Goal: Information Seeking & Learning: Learn about a topic

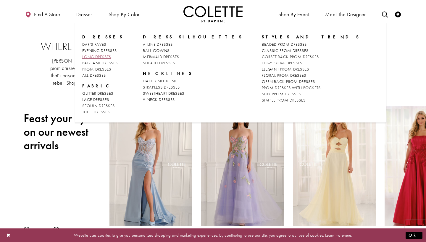
click at [98, 56] on span "LONG DRESSES" at bounding box center [96, 56] width 29 height 5
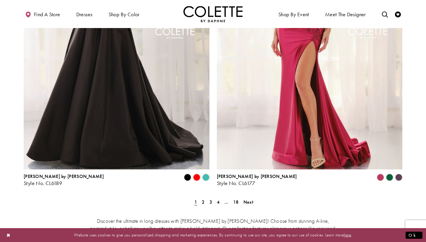
scroll to position [1068, 0]
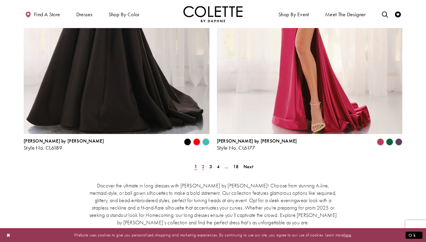
click at [200, 163] on link "2" at bounding box center [203, 167] width 6 height 9
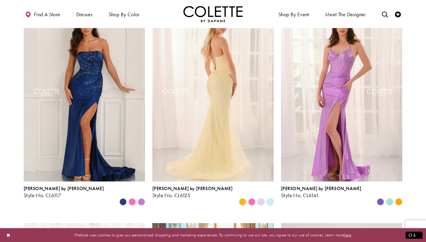
scroll to position [56, 0]
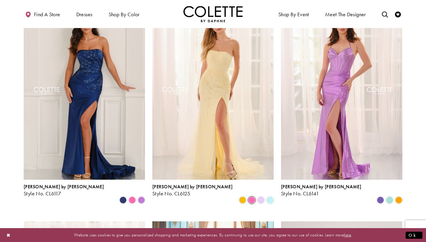
click at [252, 197] on span "Product List" at bounding box center [251, 200] width 7 height 7
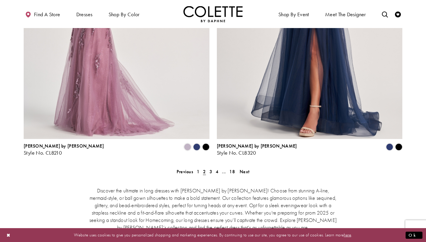
scroll to position [1075, 0]
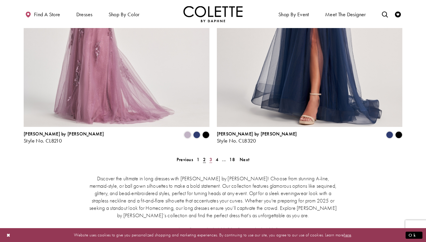
click at [210, 157] on span "3" at bounding box center [210, 160] width 3 height 6
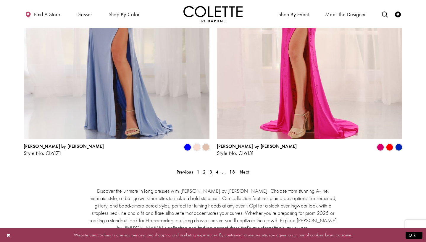
scroll to position [1065, 0]
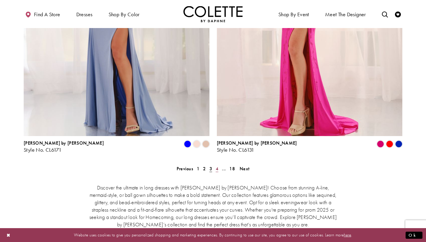
click at [218, 166] on span "4" at bounding box center [217, 169] width 3 height 6
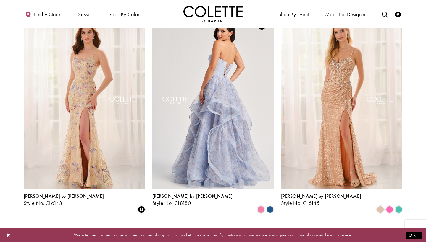
scroll to position [48, 0]
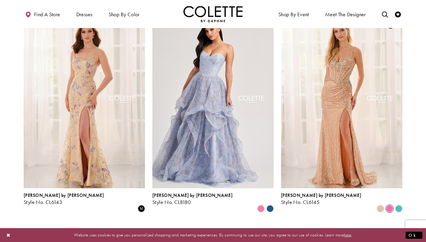
click at [387, 205] on span "Product List" at bounding box center [389, 208] width 7 height 7
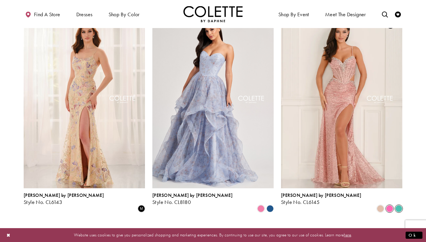
click at [399, 205] on span "Product List" at bounding box center [398, 208] width 7 height 7
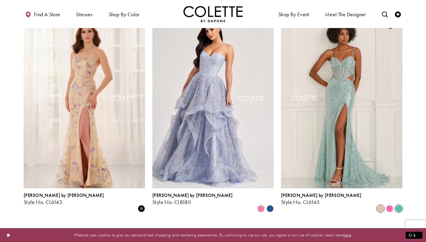
click at [378, 205] on span "Product List" at bounding box center [380, 208] width 7 height 7
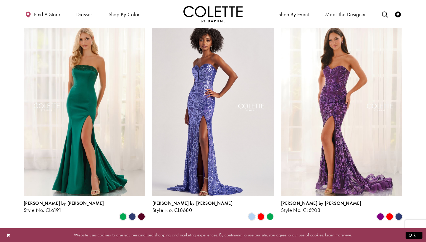
scroll to position [260, 0]
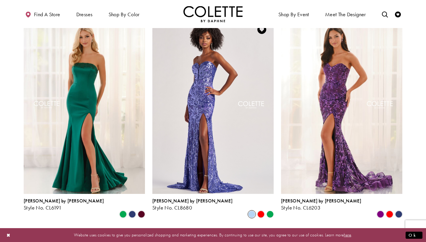
click at [252, 211] on span "Product List" at bounding box center [251, 214] width 7 height 7
click at [260, 211] on span "Product List" at bounding box center [260, 214] width 7 height 7
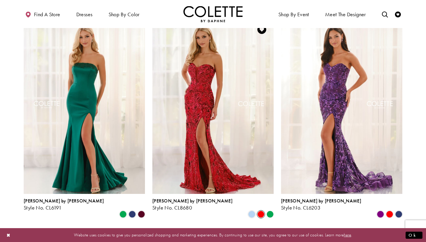
click at [269, 210] on polygon "Product List" at bounding box center [269, 214] width 9 height 9
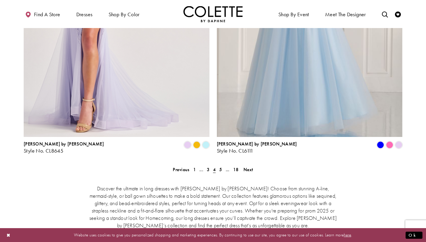
scroll to position [1065, 0]
click at [221, 166] on span "5" at bounding box center [220, 169] width 3 height 6
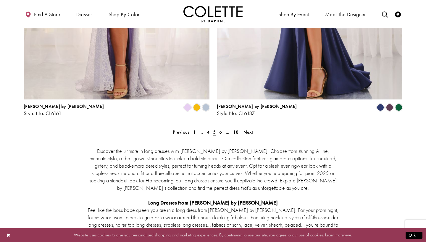
scroll to position [1105, 0]
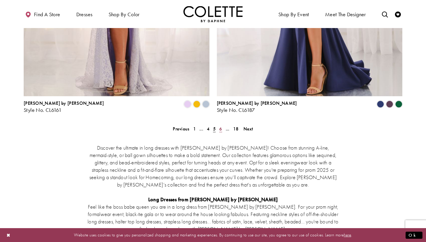
click at [221, 126] on span "6" at bounding box center [220, 129] width 3 height 6
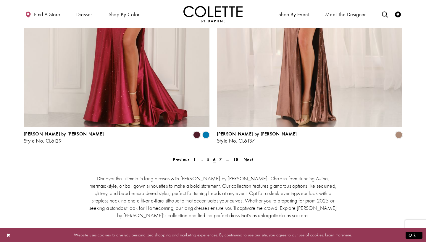
scroll to position [1075, 0]
click at [220, 156] on span "7" at bounding box center [220, 159] width 3 height 6
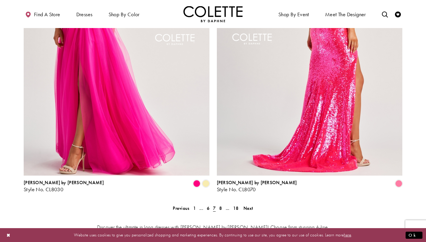
scroll to position [1031, 0]
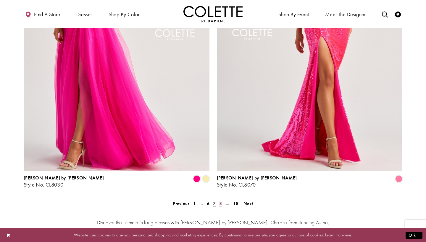
click at [220, 201] on span "8" at bounding box center [220, 204] width 3 height 6
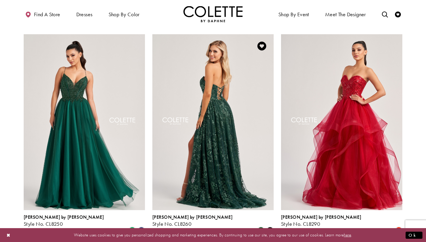
scroll to position [462, 0]
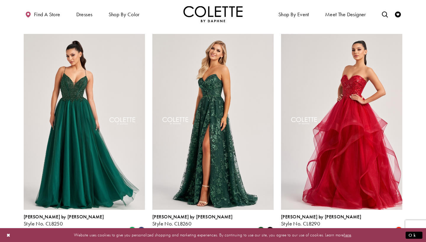
click at [423, 86] on section at bounding box center [213, 171] width 426 height 1172
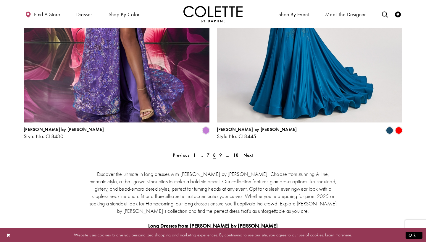
scroll to position [1089, 0]
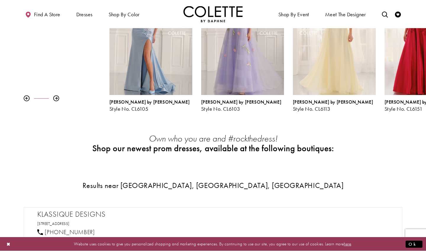
scroll to position [138, 0]
